Goal: Task Accomplishment & Management: Use online tool/utility

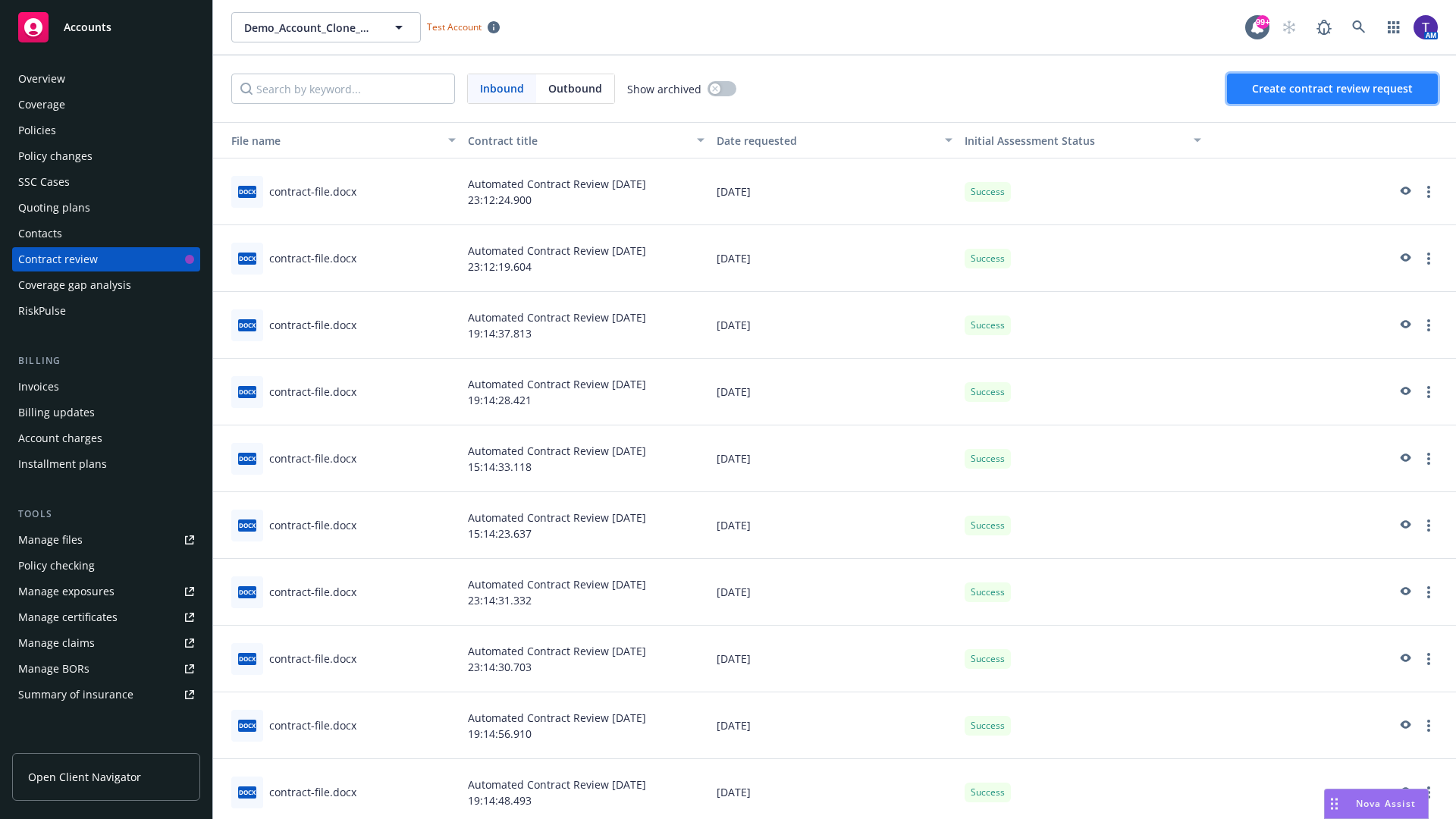
click at [1333, 89] on span "Create contract review request" at bounding box center [1331, 88] width 161 height 15
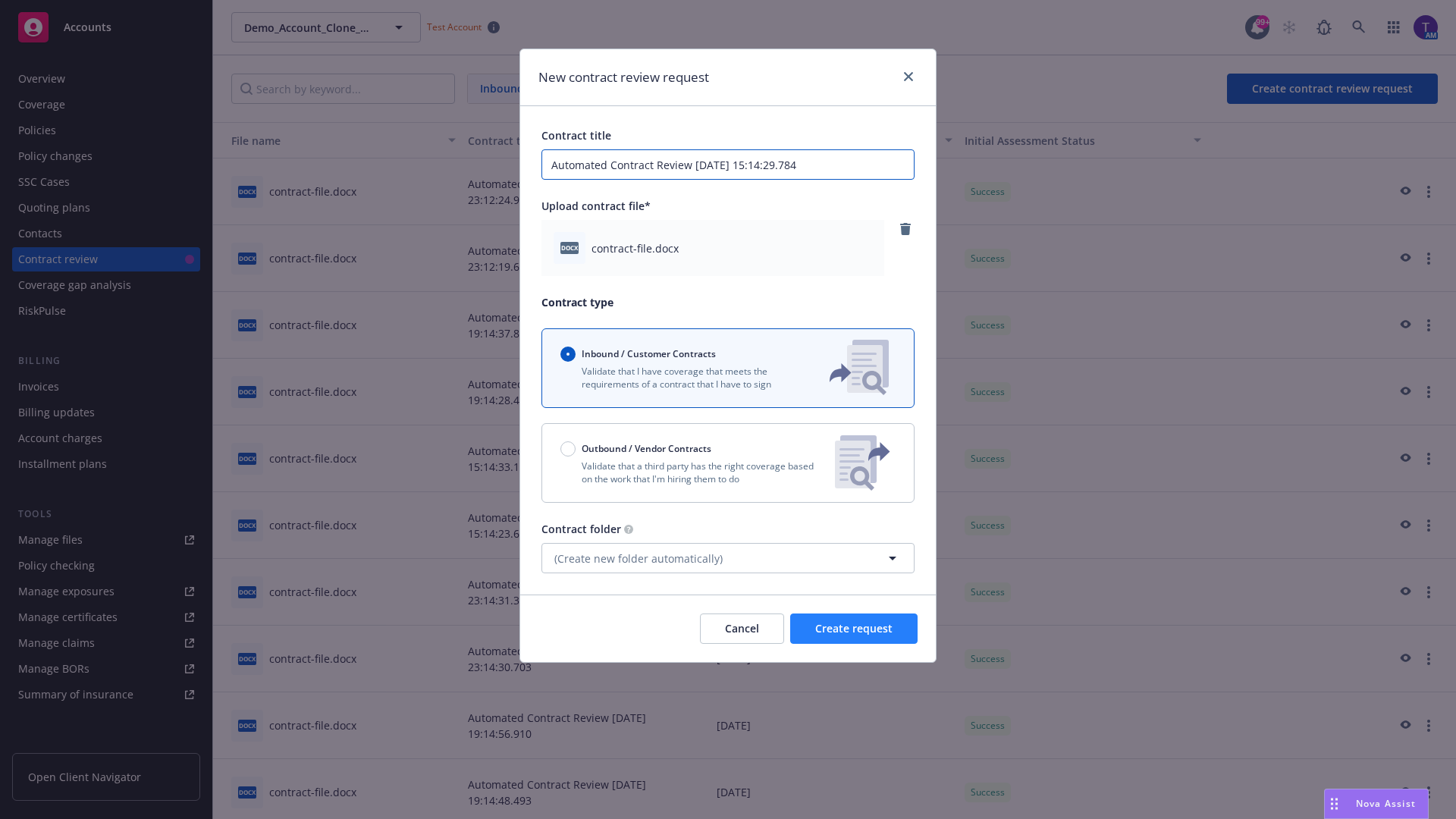
type input "Automated Contract Review 09-11-2025 15:14:29.784"
click at [854, 629] on span "Create request" at bounding box center [853, 628] width 77 height 15
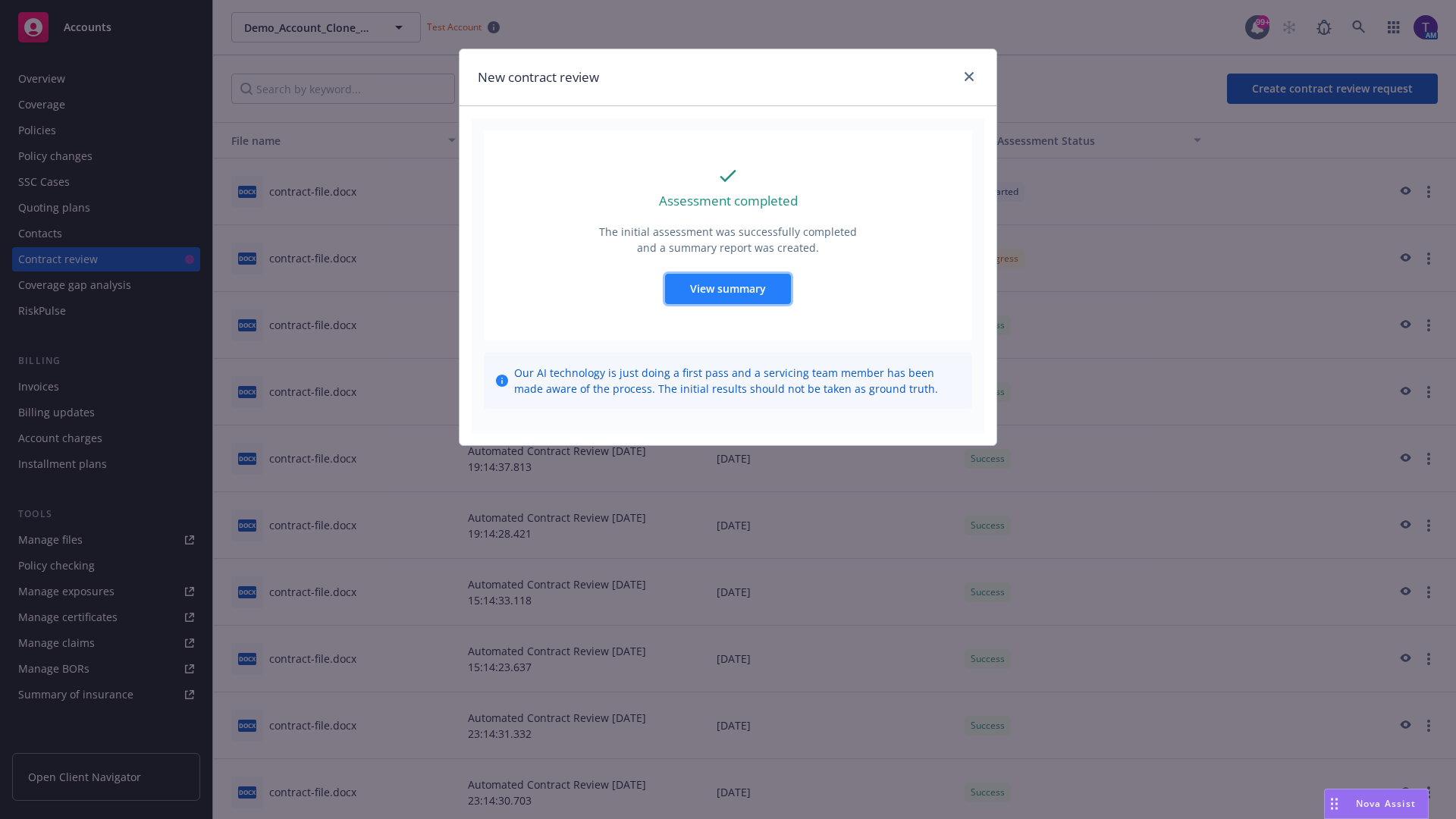
click at [727, 288] on span "View summary" at bounding box center [728, 288] width 76 height 15
